Goal: Book appointment/travel/reservation

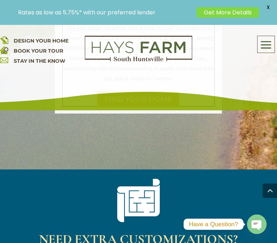
scroll to position [1046, 0]
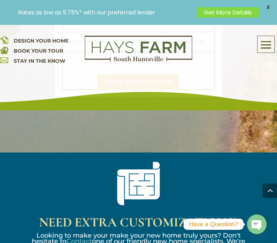
click at [268, 49] on span at bounding box center [266, 45] width 17 height 17
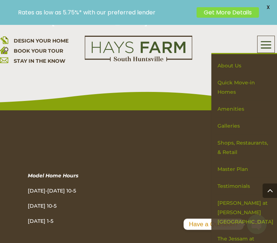
scroll to position [3506, 0]
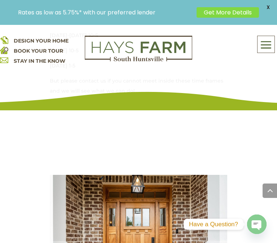
scroll to position [758, 0]
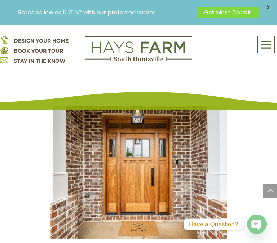
click at [268, 6] on span "X" at bounding box center [268, 7] width 11 height 11
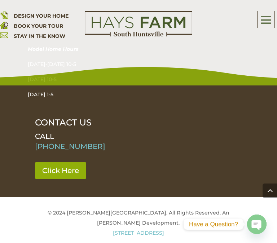
scroll to position [1319, 0]
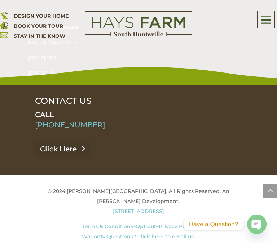
click at [51, 141] on link "Click Here" at bounding box center [63, 149] width 56 height 17
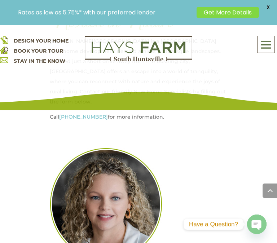
scroll to position [541, 0]
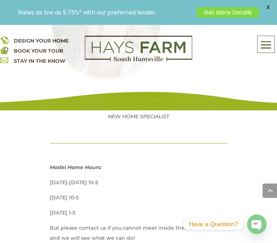
click at [56, 51] on link "BOOK YOUR TOUR" at bounding box center [38, 51] width 49 height 6
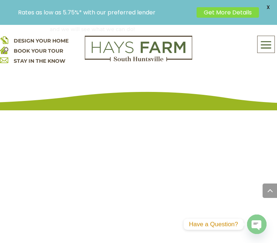
scroll to position [749, 0]
click at [34, 178] on div "Nestled in Nature Hays Farm is a South Huntsville new home development nestled …" at bounding box center [139, 18] width 222 height 848
click at [246, 175] on div "Nestled in Nature Hays Farm is a South Huntsville new home development nestled …" at bounding box center [139, 18] width 222 height 848
click at [30, 174] on div "Nestled in Nature Hays Farm is a South Huntsville new home development nestled …" at bounding box center [139, 18] width 222 height 848
click at [238, 163] on div "Nestled in Nature Hays Farm is a South Huntsville new home development nestled …" at bounding box center [139, 18] width 222 height 848
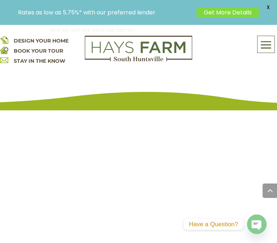
click at [234, 160] on div "Nestled in Nature Hays Farm is a South Huntsville new home development nestled …" at bounding box center [139, 18] width 222 height 848
click at [37, 187] on div "Nestled in Nature Hays Farm is a South Huntsville new home development nestled …" at bounding box center [139, 18] width 222 height 848
click at [244, 175] on div "Nestled in Nature Hays Farm is a South Huntsville new home development nestled …" at bounding box center [139, 18] width 222 height 848
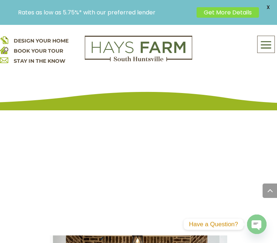
click at [258, 223] on icon "button" at bounding box center [255, 223] width 5 height 1
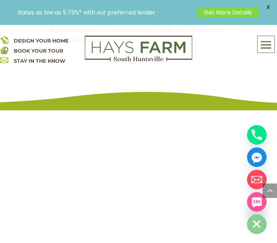
scroll to position [758, 0]
click at [266, 5] on span "X" at bounding box center [268, 7] width 11 height 11
